Goal: Information Seeking & Learning: Learn about a topic

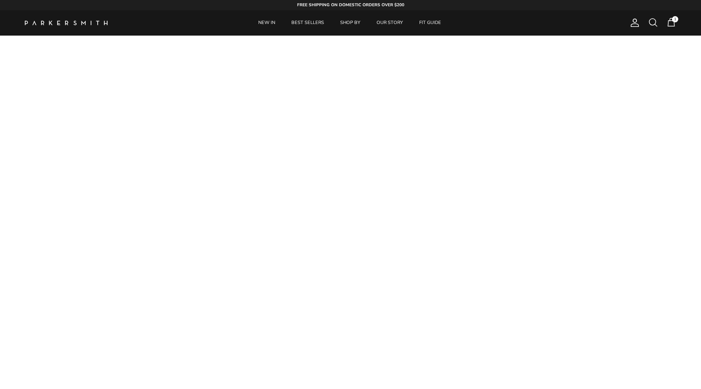
click at [654, 21] on span at bounding box center [653, 22] width 10 height 10
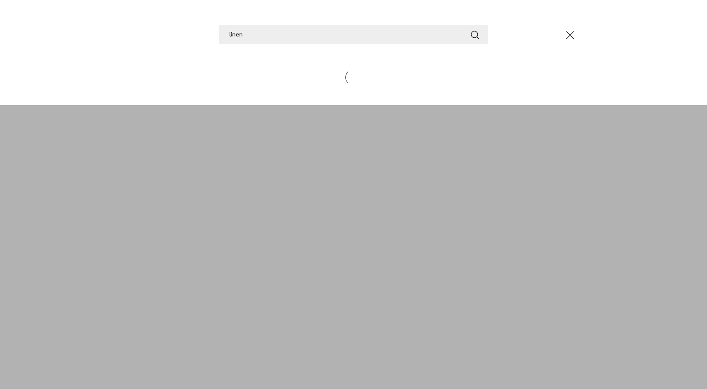
type input "linen"
click at [474, 34] on button "Search" at bounding box center [475, 34] width 10 height 10
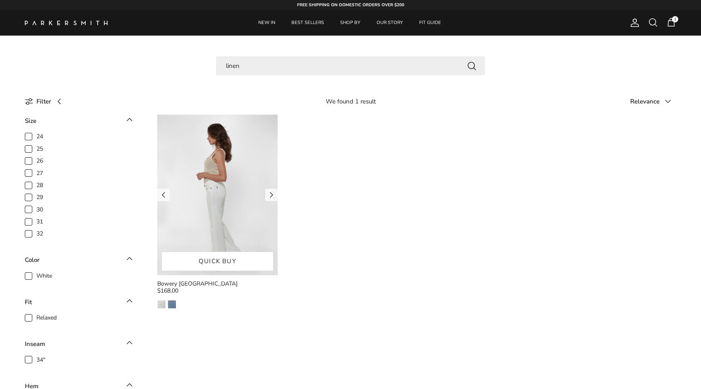
click at [239, 170] on img at bounding box center [217, 195] width 120 height 160
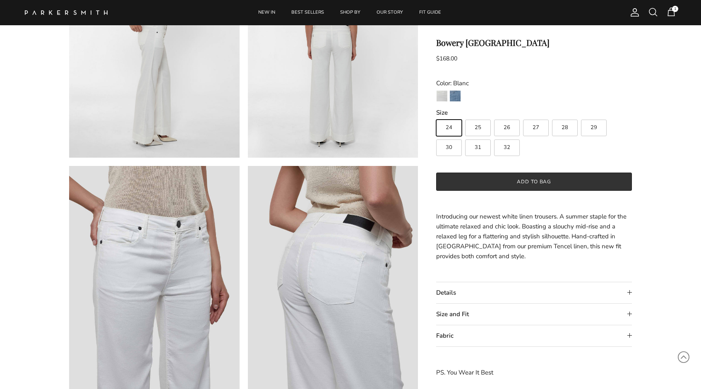
scroll to position [387, 0]
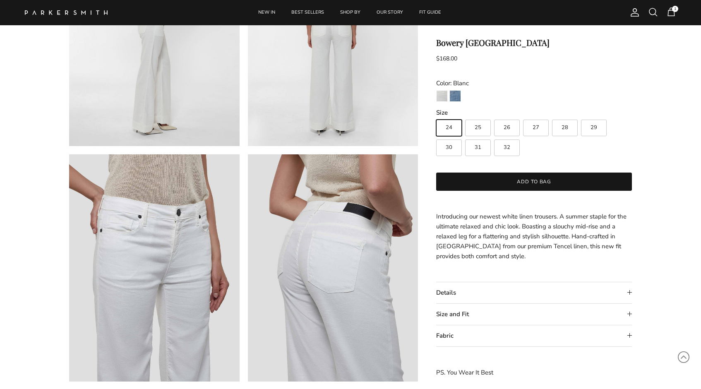
click at [516, 326] on summary "Fabric" at bounding box center [534, 335] width 196 height 21
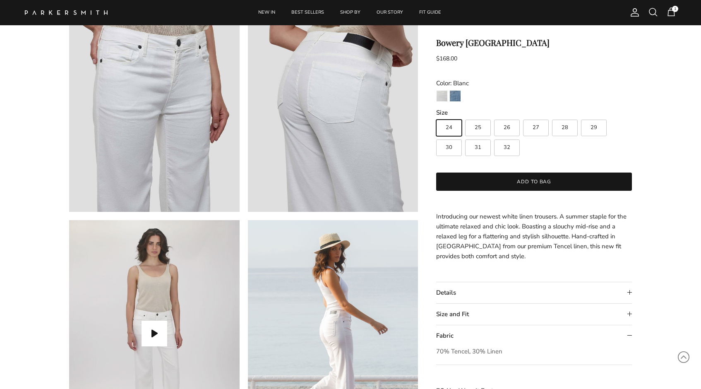
scroll to position [289, 0]
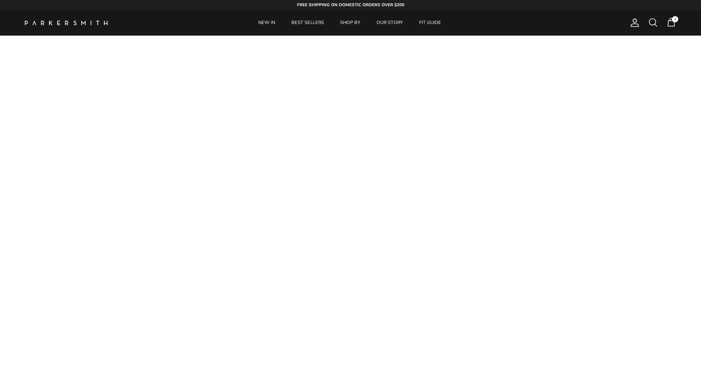
click at [652, 22] on span at bounding box center [653, 22] width 10 height 10
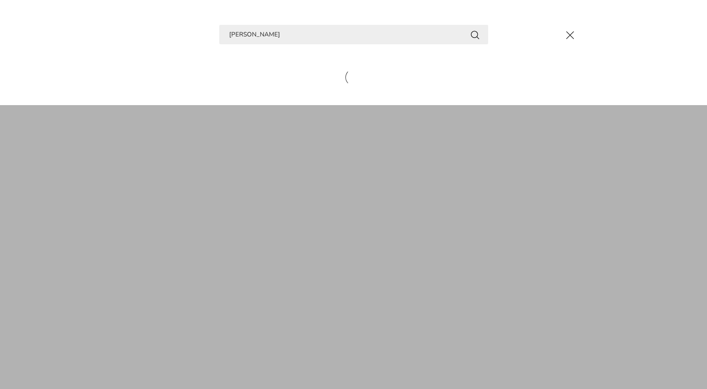
type input "miranda"
click at [474, 34] on button "Search" at bounding box center [475, 34] width 10 height 10
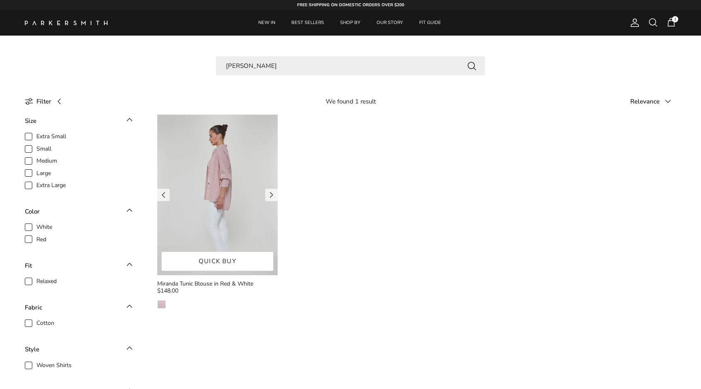
click at [175, 203] on img at bounding box center [217, 195] width 120 height 160
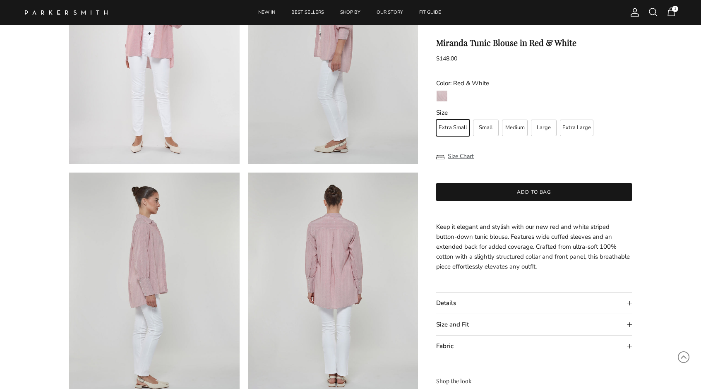
scroll to position [135, 0]
click at [460, 349] on summary "Fabric" at bounding box center [534, 345] width 196 height 21
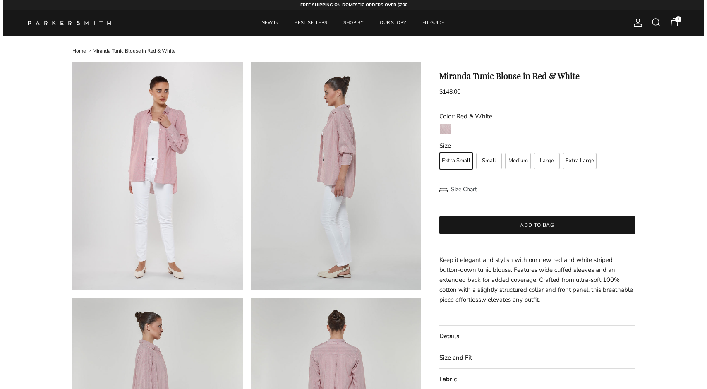
scroll to position [0, 0]
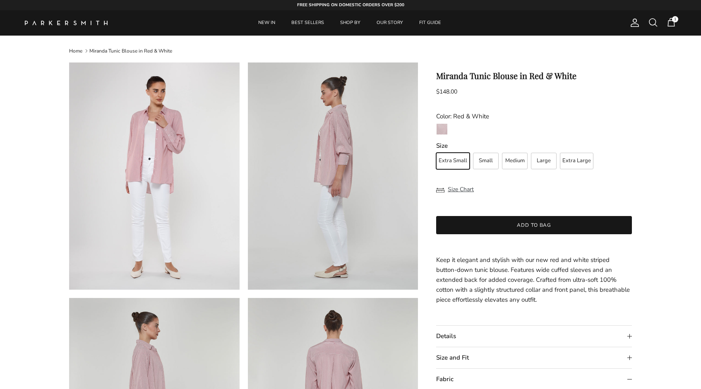
click at [653, 24] on span at bounding box center [653, 22] width 10 height 10
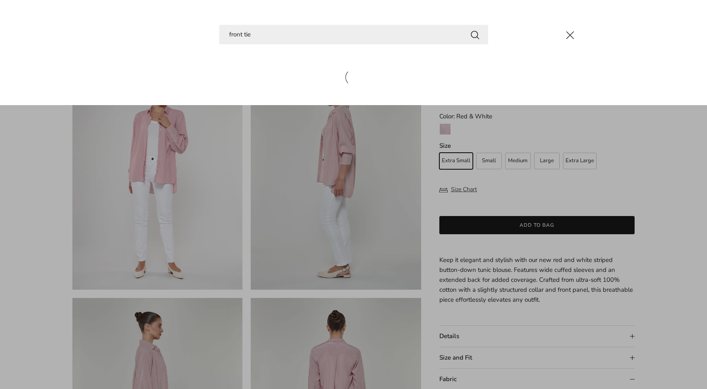
type input "front tie"
click at [474, 34] on button "Search" at bounding box center [475, 34] width 10 height 10
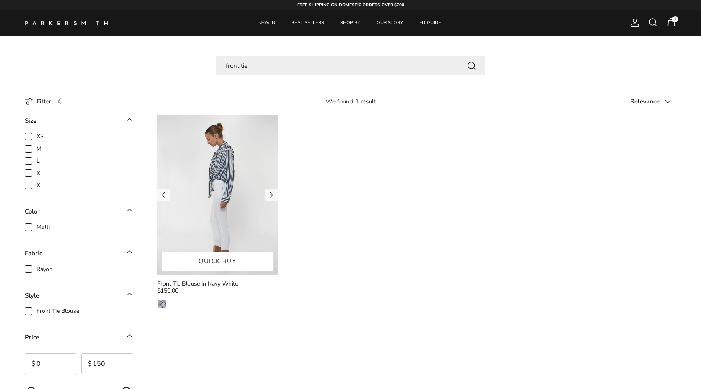
click at [225, 191] on img at bounding box center [217, 195] width 120 height 160
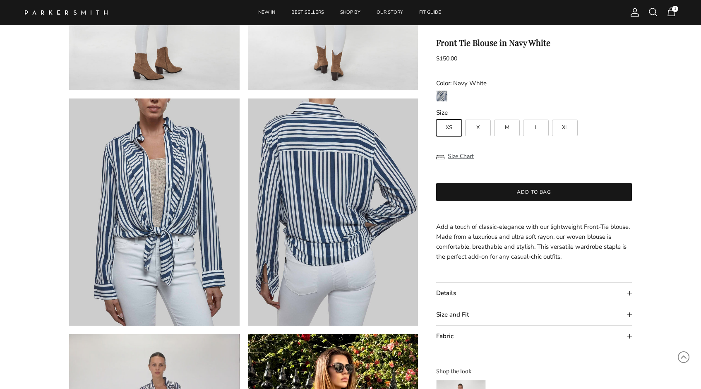
scroll to position [444, 0]
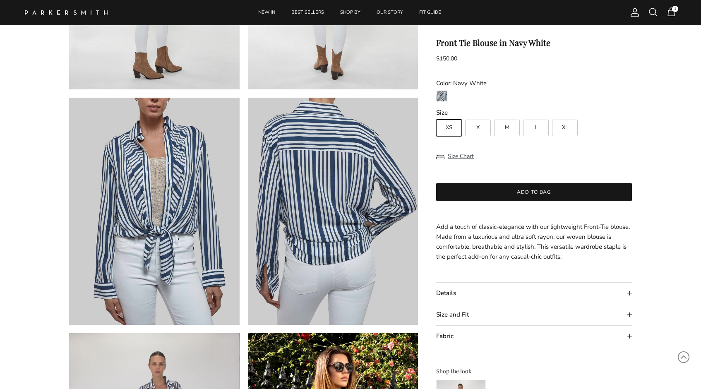
click at [455, 336] on summary "Fabric" at bounding box center [534, 336] width 196 height 21
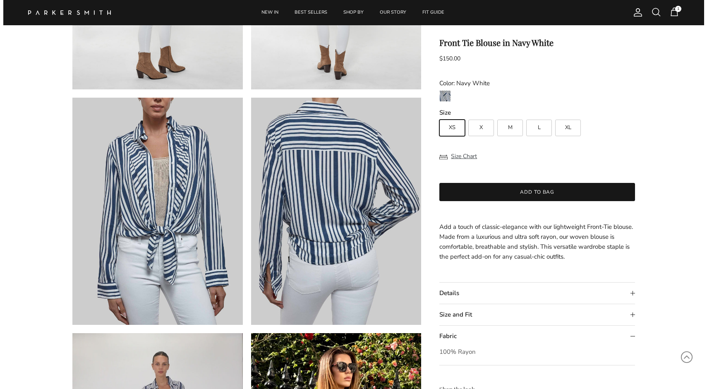
scroll to position [472, 0]
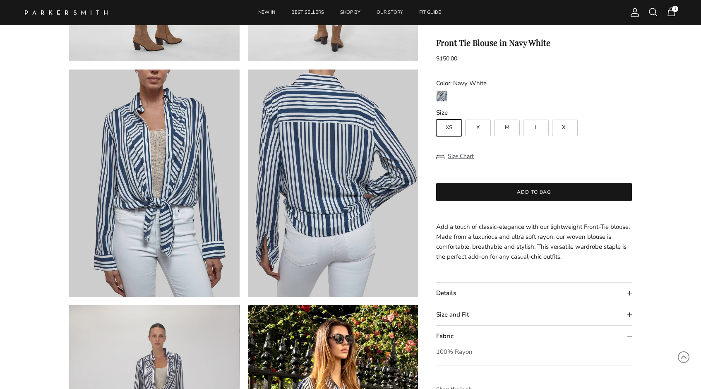
click at [649, 12] on span at bounding box center [653, 12] width 10 height 10
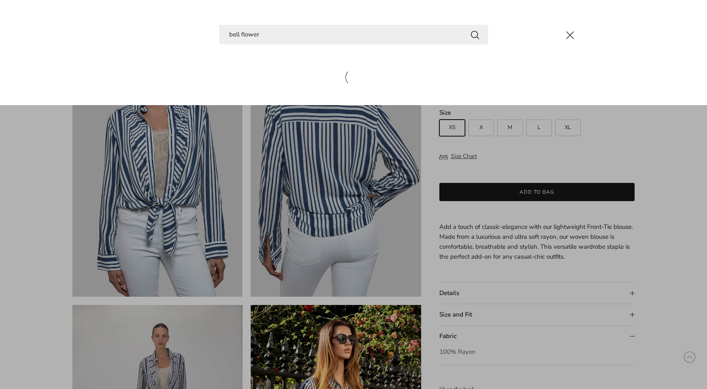
type input "bell flower"
click at [474, 34] on button "Search" at bounding box center [475, 34] width 10 height 10
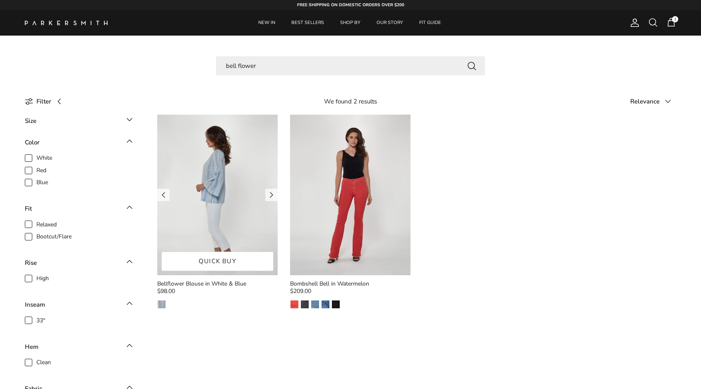
click at [231, 151] on img at bounding box center [217, 195] width 120 height 160
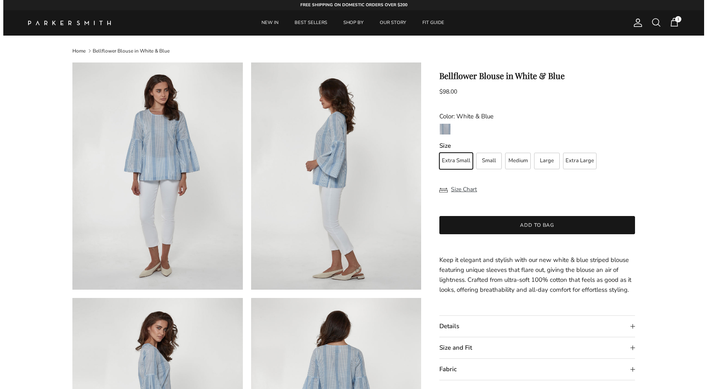
scroll to position [337, 0]
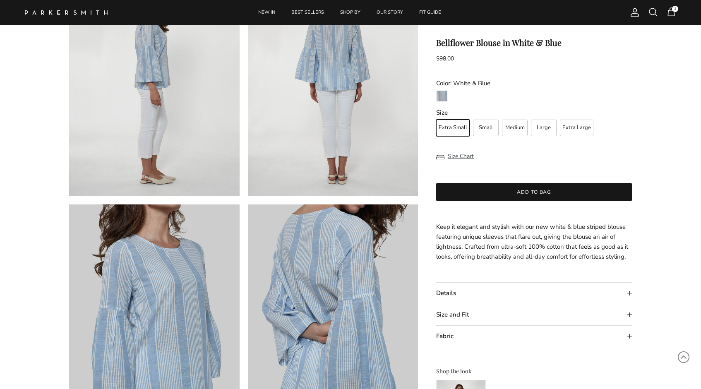
click at [454, 341] on summary "Fabric" at bounding box center [534, 336] width 196 height 21
click at [650, 13] on span at bounding box center [653, 12] width 10 height 10
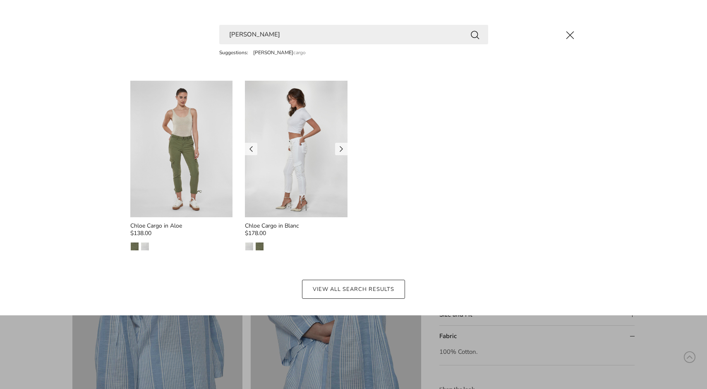
type input "[PERSON_NAME]"
click at [270, 155] on img at bounding box center [296, 149] width 103 height 136
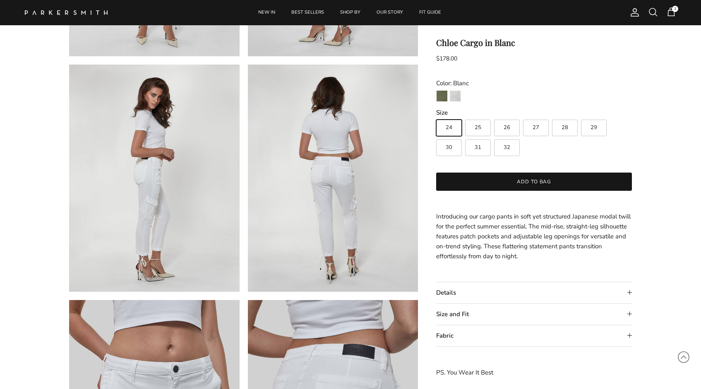
scroll to position [244, 0]
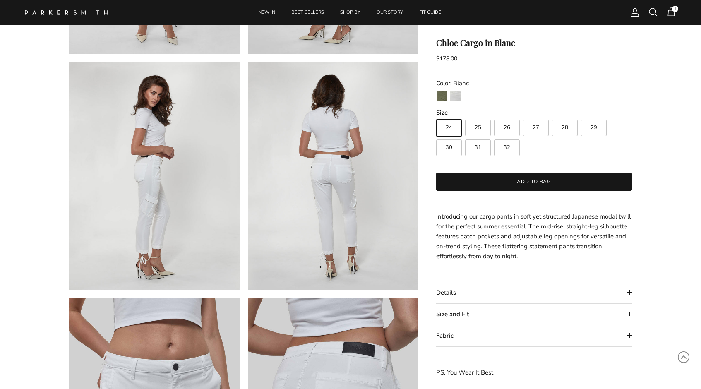
click at [477, 294] on summary "Details" at bounding box center [534, 292] width 196 height 21
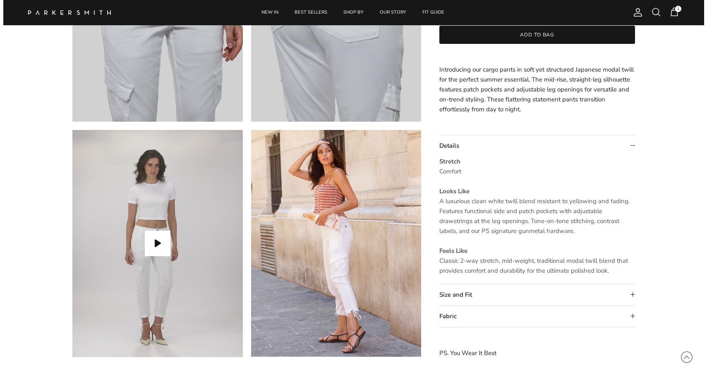
scroll to position [652, 0]
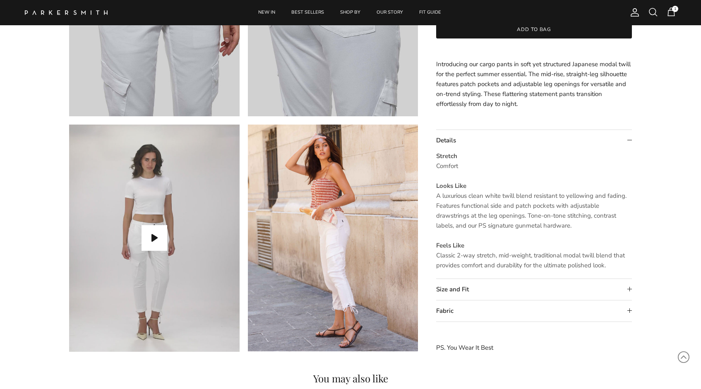
click at [464, 308] on summary "Fabric" at bounding box center [534, 310] width 196 height 21
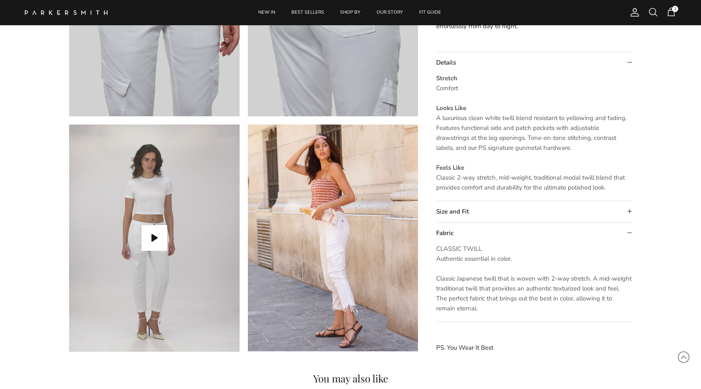
click at [656, 10] on span at bounding box center [653, 12] width 10 height 10
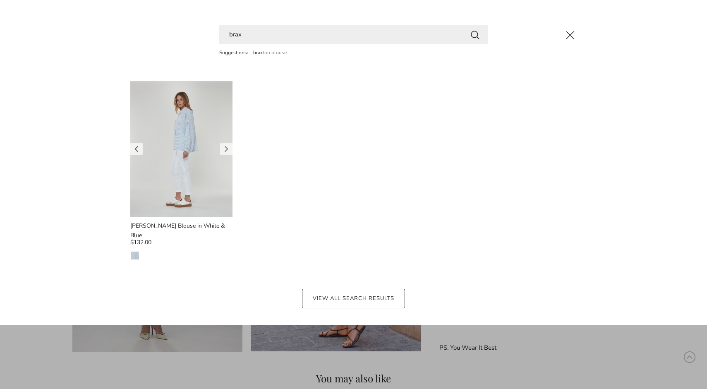
type input "brax"
click at [176, 153] on img at bounding box center [181, 149] width 103 height 136
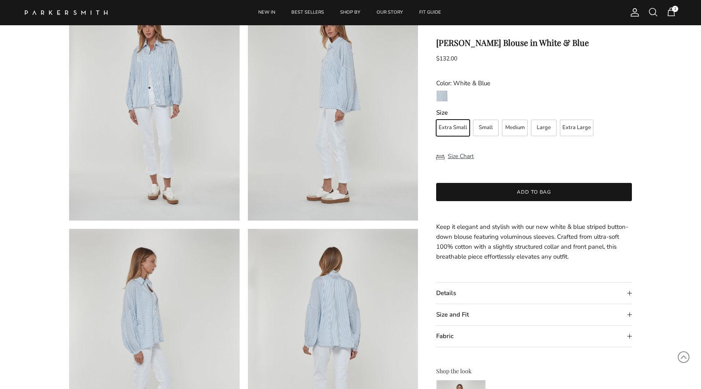
scroll to position [77, 0]
click at [450, 336] on summary "Fabric" at bounding box center [534, 336] width 196 height 21
